Goal: Contribute content: Contribute content

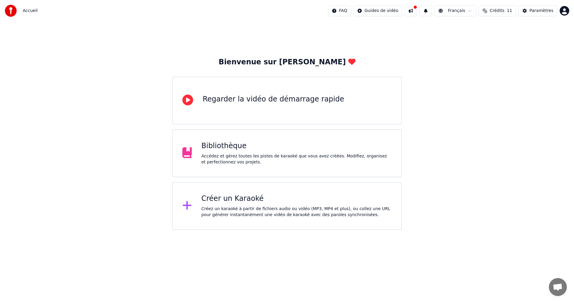
click at [235, 203] on div "Créer un Karaoké" at bounding box center [297, 199] width 190 height 10
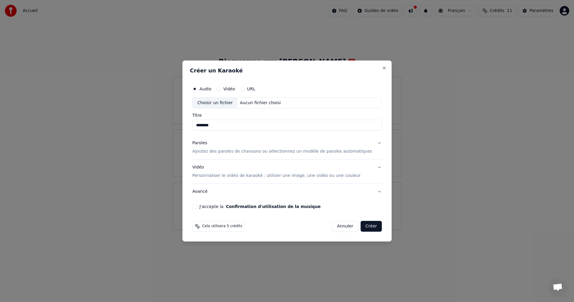
click at [217, 100] on div "Choisir un fichier" at bounding box center [215, 102] width 45 height 11
type input "**********"
click at [197, 205] on button "J'accepte la Confirmation d'utilisation de la musique" at bounding box center [194, 206] width 5 height 5
click at [361, 227] on button "Créer" at bounding box center [371, 226] width 21 height 11
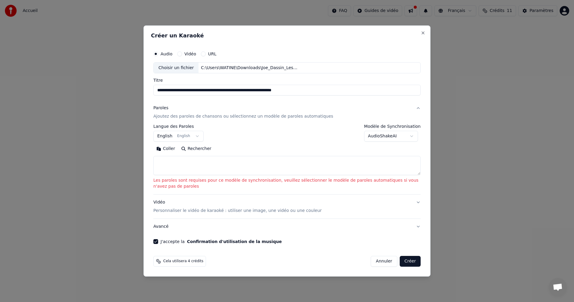
click at [181, 164] on textarea at bounding box center [286, 165] width 267 height 19
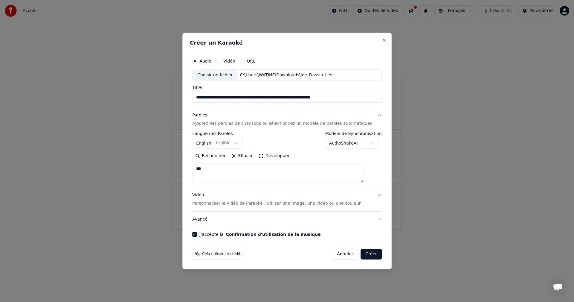
type textarea "***"
click at [367, 252] on button "Créer" at bounding box center [371, 254] width 21 height 11
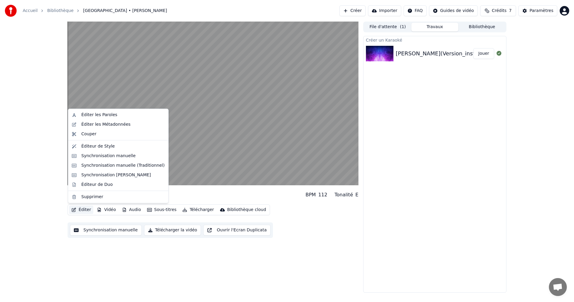
click at [83, 209] on button "Éditer" at bounding box center [81, 209] width 24 height 8
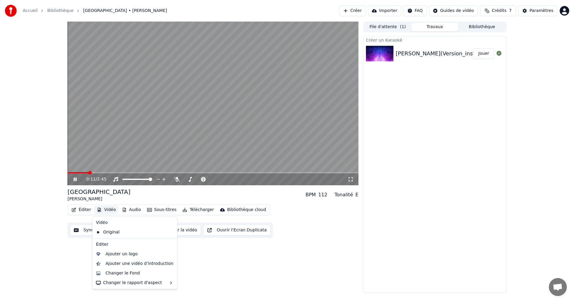
click at [70, 257] on div "0:11 / 2:45 Les Champs Elysées [PERSON_NAME] BPM 112 Tonalité E Éditer Vidéo Au…" at bounding box center [213, 157] width 291 height 271
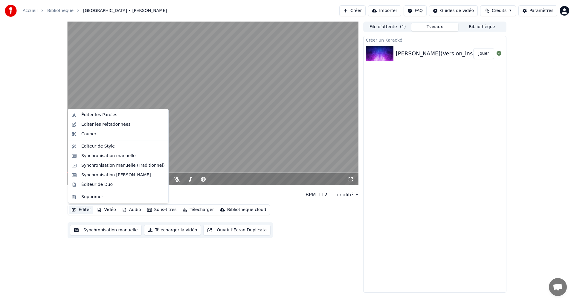
click at [85, 211] on button "Éditer" at bounding box center [81, 209] width 24 height 8
click at [98, 117] on div "Éditer les Paroles" at bounding box center [99, 115] width 36 height 6
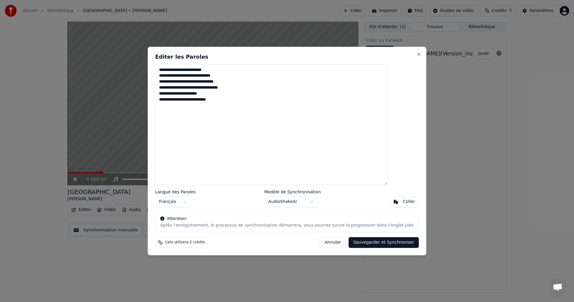
drag, startPoint x: 243, startPoint y: 114, endPoint x: 145, endPoint y: 71, distance: 106.6
click at [145, 71] on body "**********" at bounding box center [287, 151] width 574 height 302
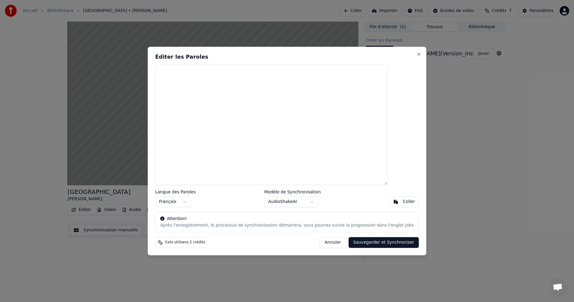
click at [367, 241] on button "Sauvegarder et Synchroniser" at bounding box center [384, 242] width 71 height 11
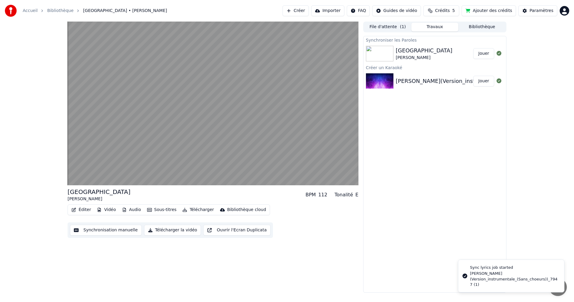
click at [83, 209] on button "Éditer" at bounding box center [81, 209] width 24 height 8
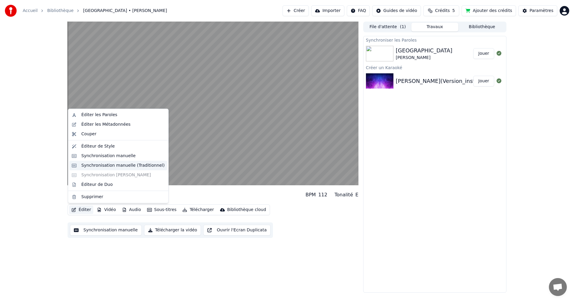
click at [112, 167] on div "Synchronisation manuelle (Traditionnel)" at bounding box center [122, 165] width 83 height 6
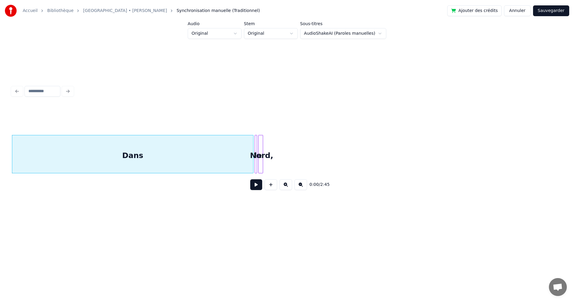
click at [169, 138] on div "Dans" at bounding box center [132, 155] width 241 height 41
click at [260, 144] on div at bounding box center [260, 154] width 2 height 38
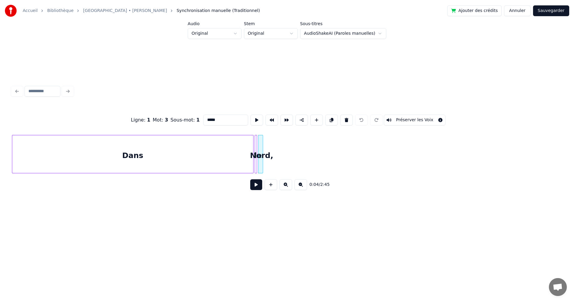
click at [261, 146] on div "Nord," at bounding box center [262, 155] width 6 height 41
click at [344, 118] on button at bounding box center [346, 120] width 13 height 11
click at [343, 119] on button at bounding box center [346, 120] width 13 height 11
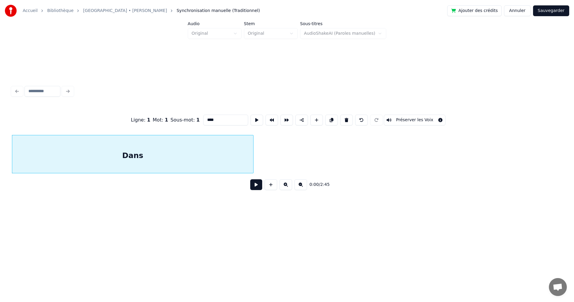
click at [239, 155] on div "Dans" at bounding box center [132, 155] width 241 height 41
click at [348, 120] on button at bounding box center [346, 120] width 13 height 11
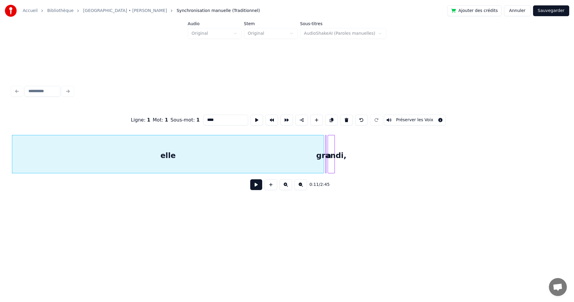
click at [332, 143] on div "grandi," at bounding box center [331, 155] width 7 height 41
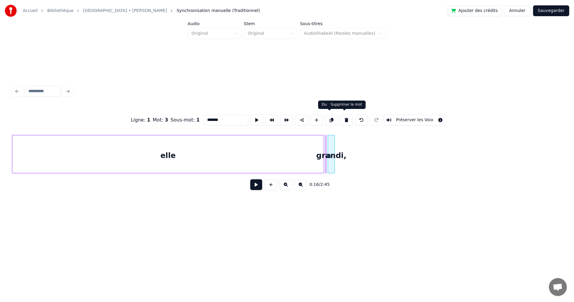
click at [345, 117] on button at bounding box center [346, 120] width 13 height 11
click at [326, 146] on div at bounding box center [325, 154] width 2 height 38
click at [342, 120] on button at bounding box center [346, 120] width 13 height 11
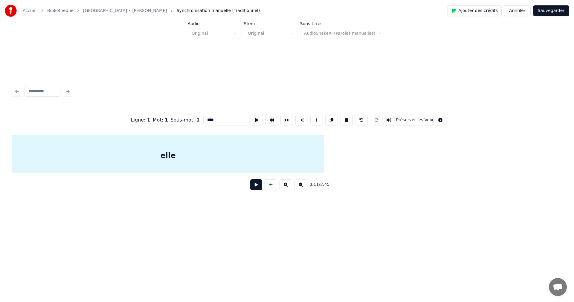
click at [283, 160] on div "elle" at bounding box center [168, 155] width 312 height 41
click at [345, 118] on button at bounding box center [346, 120] width 13 height 11
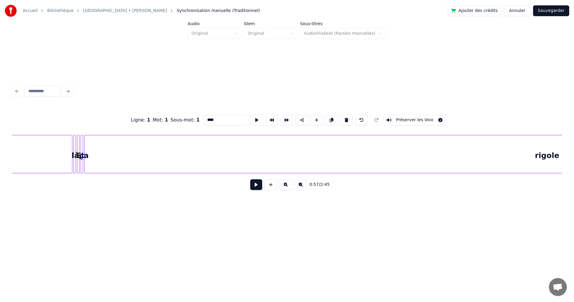
scroll to position [0, 3282]
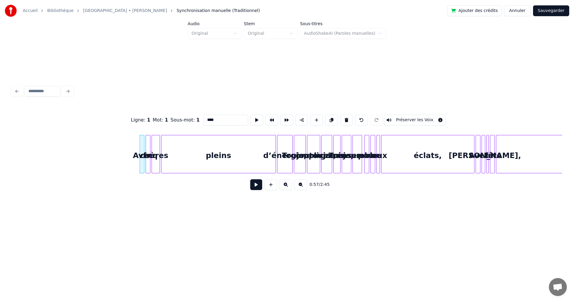
click at [192, 158] on div "pleins" at bounding box center [218, 155] width 114 height 41
type input "******"
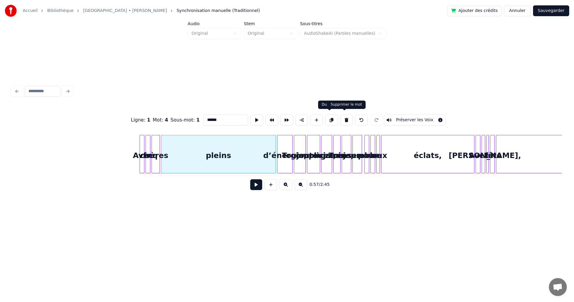
click at [347, 116] on button at bounding box center [346, 120] width 13 height 11
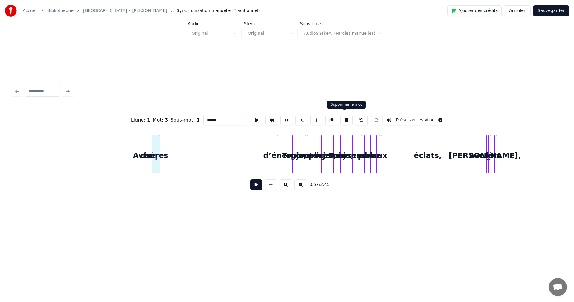
click at [345, 117] on button at bounding box center [346, 120] width 13 height 11
click at [346, 117] on button at bounding box center [346, 120] width 13 height 11
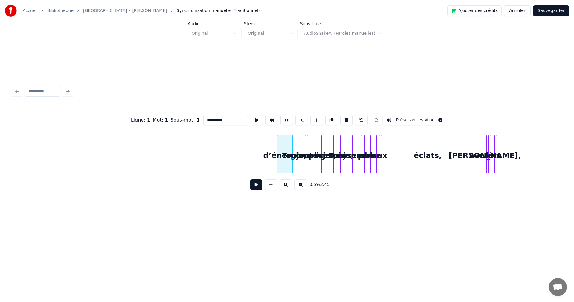
click at [346, 117] on button at bounding box center [346, 120] width 13 height 11
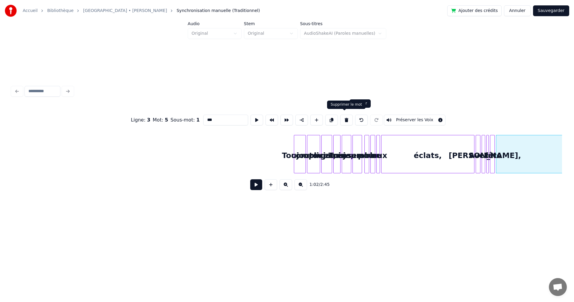
click at [346, 118] on button at bounding box center [346, 120] width 13 height 11
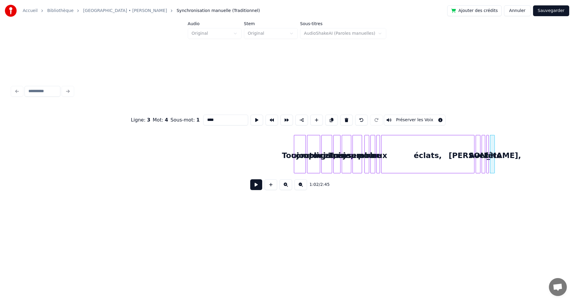
click at [346, 118] on button at bounding box center [346, 120] width 13 height 11
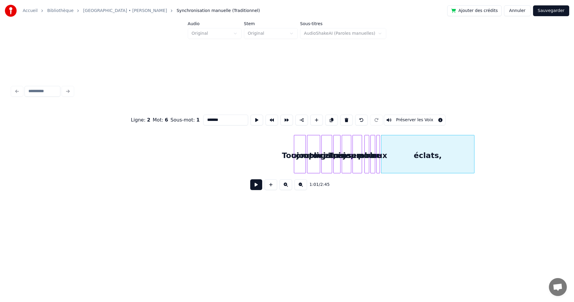
click at [346, 118] on button at bounding box center [346, 120] width 13 height 11
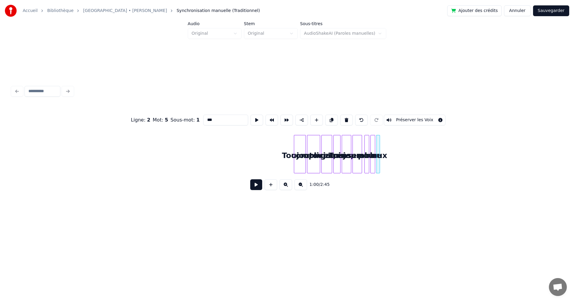
click at [346, 118] on button at bounding box center [346, 120] width 13 height 11
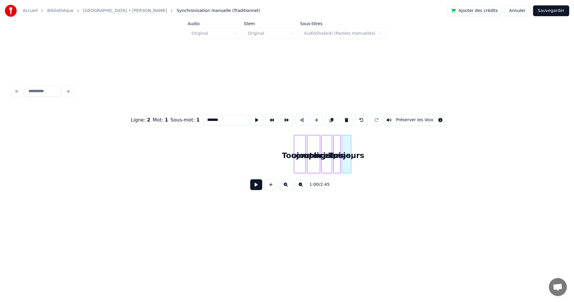
click at [346, 118] on button at bounding box center [346, 120] width 13 height 11
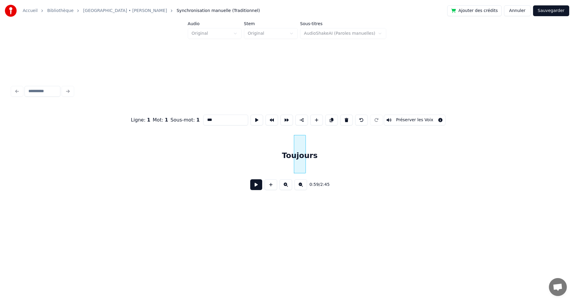
scroll to position [0, 4071]
click at [346, 118] on button at bounding box center [346, 120] width 13 height 11
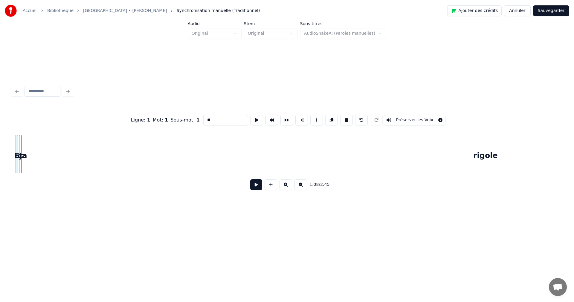
click at [346, 118] on button at bounding box center [346, 120] width 13 height 11
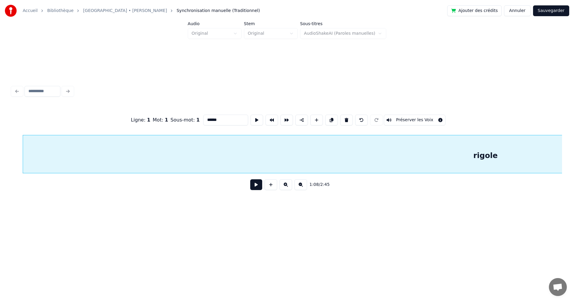
click at [346, 118] on button at bounding box center [346, 120] width 13 height 11
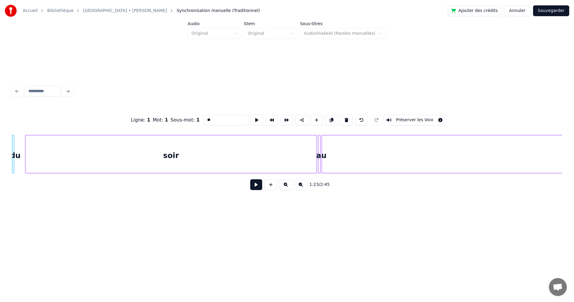
click at [346, 118] on button at bounding box center [346, 120] width 13 height 11
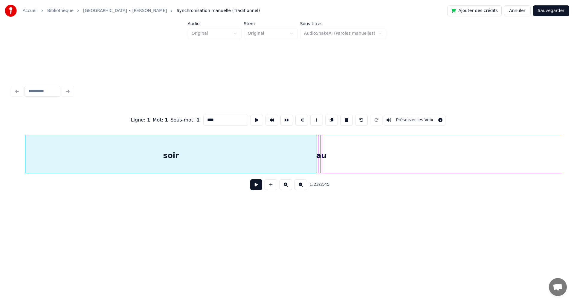
click at [346, 118] on button at bounding box center [346, 120] width 13 height 11
type input "*******"
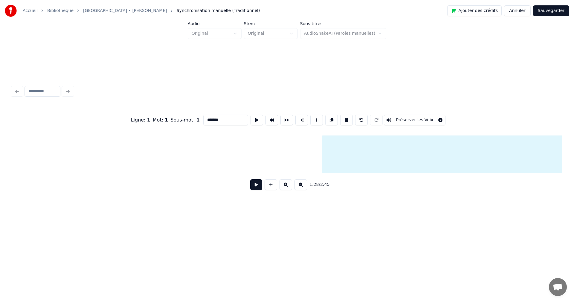
click at [346, 118] on button at bounding box center [346, 120] width 13 height 11
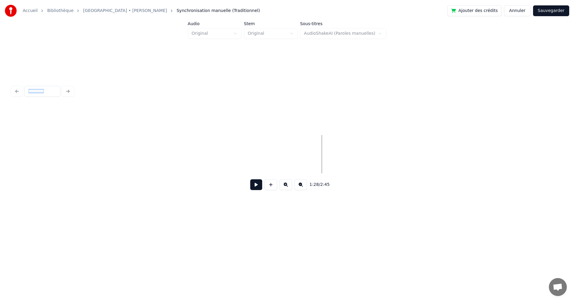
click at [346, 118] on div at bounding box center [287, 120] width 550 height 30
click at [301, 187] on button at bounding box center [301, 184] width 13 height 11
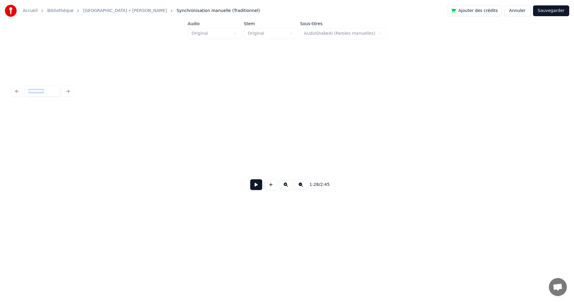
click at [301, 187] on button at bounding box center [301, 184] width 13 height 11
click at [301, 187] on div "1:28 / 2:45" at bounding box center [287, 184] width 541 height 13
click at [245, 153] on div at bounding box center [287, 154] width 550 height 38
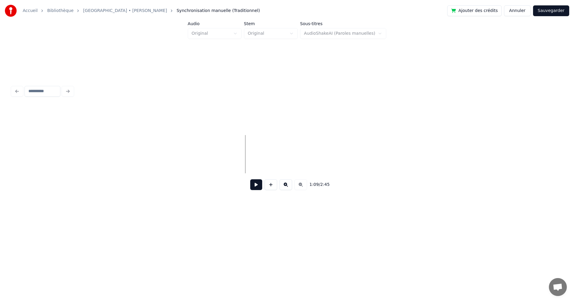
click at [258, 186] on button at bounding box center [256, 184] width 12 height 11
click at [257, 185] on button at bounding box center [256, 184] width 12 height 11
click at [16, 153] on div at bounding box center [287, 154] width 550 height 38
click at [282, 185] on button at bounding box center [286, 184] width 13 height 11
click at [283, 185] on button at bounding box center [286, 184] width 13 height 11
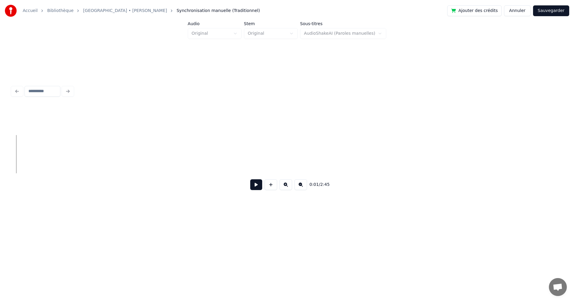
click at [283, 185] on button at bounding box center [286, 184] width 13 height 11
click at [5, 152] on div "Accueil [GEOGRAPHIC_DATA] • [PERSON_NAME] Synchronisation manuelle (Traditionne…" at bounding box center [287, 114] width 574 height 229
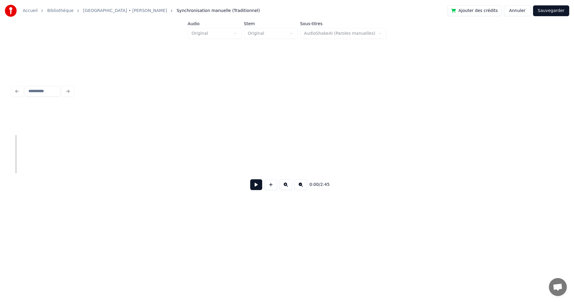
click at [257, 186] on button at bounding box center [256, 184] width 12 height 11
click at [555, 8] on button "Sauvegarder" at bounding box center [551, 10] width 36 height 11
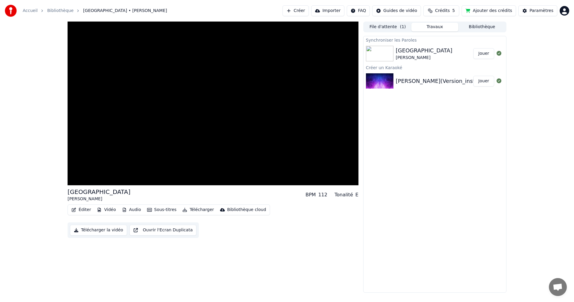
click at [159, 230] on button "Ouvrir l'Ecran Duplicata" at bounding box center [162, 230] width 67 height 11
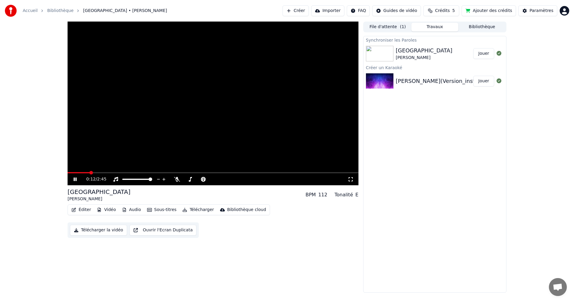
click at [161, 210] on button "Sous-titres" at bounding box center [162, 209] width 34 height 8
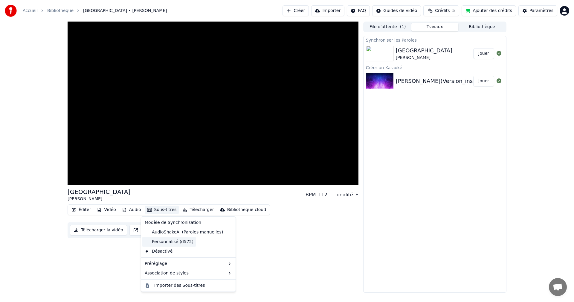
click at [158, 241] on div "Personnalisé (d572)" at bounding box center [169, 242] width 54 height 10
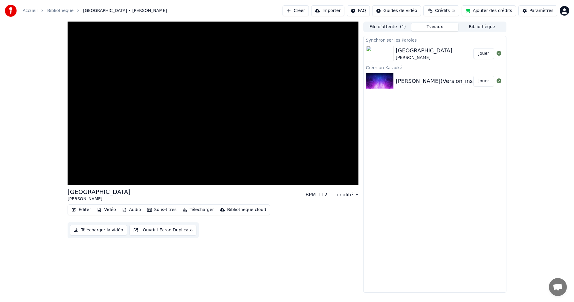
click at [164, 209] on button "Sous-titres" at bounding box center [162, 209] width 34 height 8
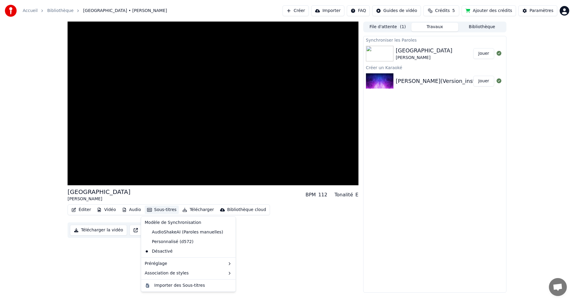
click at [254, 246] on div "Les Champs Elysées [PERSON_NAME] BPM 112 Tonalité E Éditer Vidéo Audio Sous-tit…" at bounding box center [213, 157] width 291 height 271
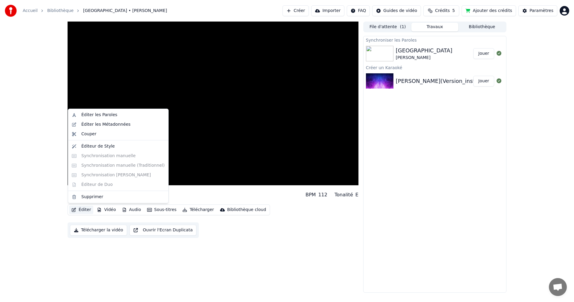
click at [82, 209] on button "Éditer" at bounding box center [81, 209] width 24 height 8
click at [99, 125] on div "Éditer les Métadonnées" at bounding box center [105, 124] width 49 height 6
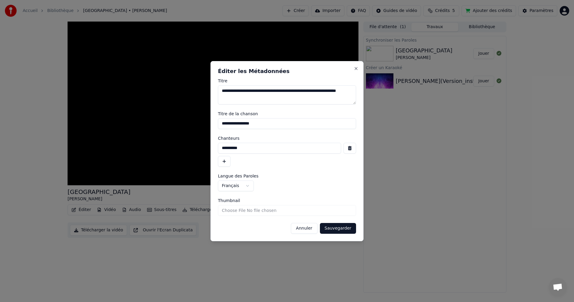
click at [312, 229] on button "Annuler" at bounding box center [304, 228] width 26 height 11
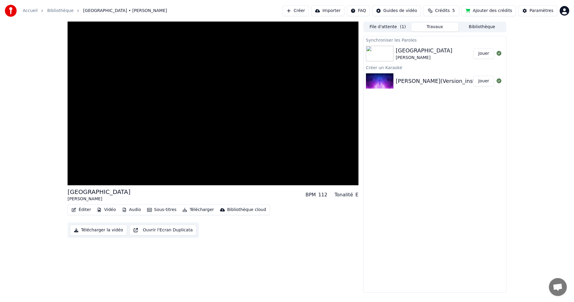
click at [85, 211] on button "Éditer" at bounding box center [81, 209] width 24 height 8
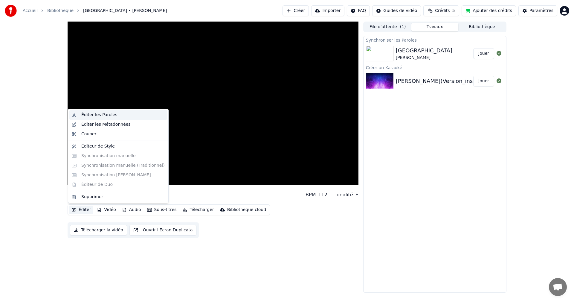
click at [115, 114] on div "Éditer les Paroles" at bounding box center [122, 115] width 83 height 6
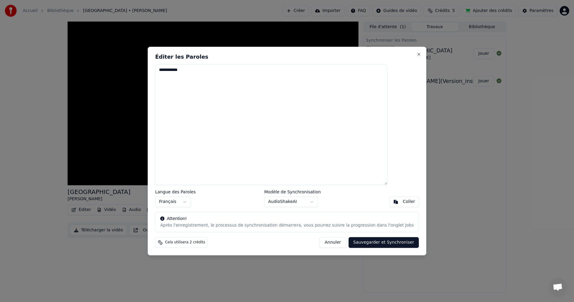
type textarea "**********"
click at [380, 243] on button "Sauvegarder et Synchroniser" at bounding box center [384, 242] width 71 height 11
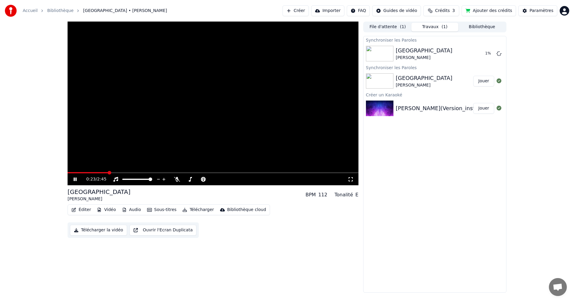
click at [109, 172] on span at bounding box center [110, 173] width 4 height 4
click at [185, 124] on video at bounding box center [213, 104] width 291 height 164
